Goal: Task Accomplishment & Management: Use online tool/utility

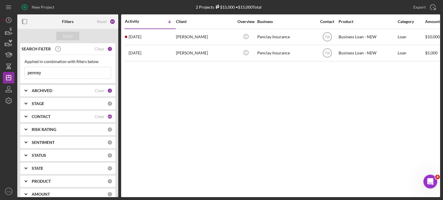
drag, startPoint x: 44, startPoint y: 73, endPoint x: 22, endPoint y: 72, distance: 22.2
click at [23, 73] on div "Applied in combination with filters below penney Icon/Menu Close" at bounding box center [67, 69] width 95 height 29
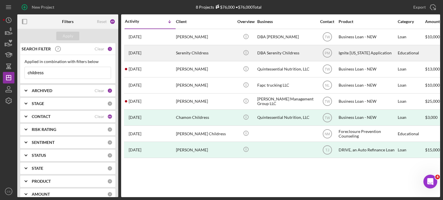
type input "childress"
click at [134, 51] on time "[DATE]" at bounding box center [135, 53] width 13 height 5
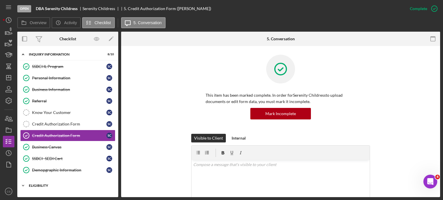
click at [23, 184] on icon "Icon/Expander" at bounding box center [23, 186] width 12 height 12
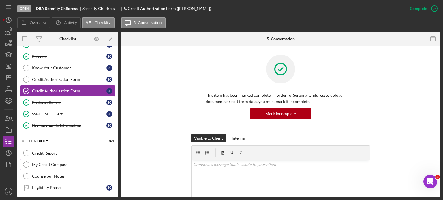
click at [55, 163] on div "My Credit Compass" at bounding box center [73, 165] width 83 height 5
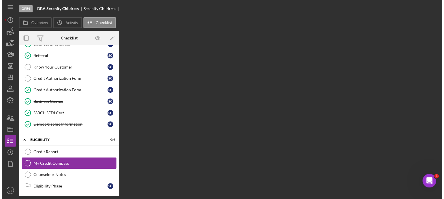
scroll to position [45, 0]
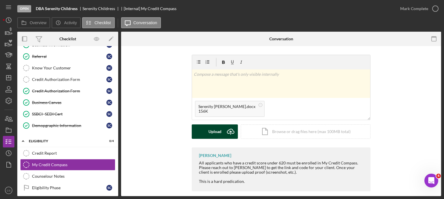
click at [230, 130] on icon "Icon/Upload" at bounding box center [230, 131] width 14 height 14
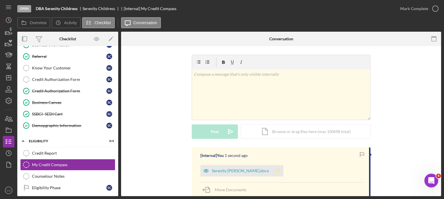
click at [272, 170] on icon "Icon/Star" at bounding box center [278, 171] width 12 height 12
click at [433, 9] on icon "button" at bounding box center [435, 8] width 14 height 14
